Goal: Navigation & Orientation: Find specific page/section

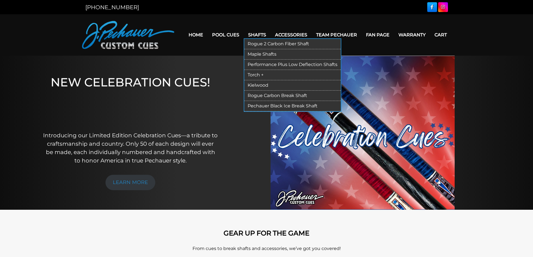
click at [256, 35] on link "Shafts" at bounding box center [256, 35] width 27 height 14
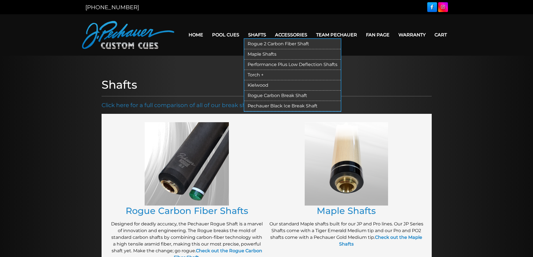
click at [261, 52] on link "Maple Shafts" at bounding box center [292, 54] width 96 height 10
click at [256, 54] on link "Maple Shafts" at bounding box center [292, 54] width 96 height 10
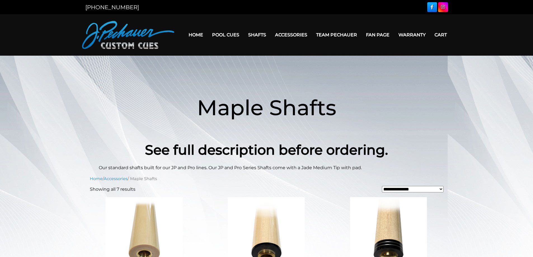
click at [116, 33] on img at bounding box center [128, 35] width 92 height 28
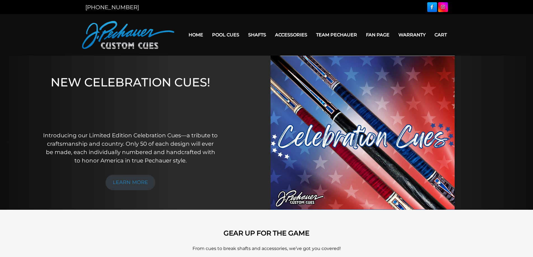
click at [410, 36] on link "Warranty" at bounding box center [412, 35] width 36 height 14
